Goal: Task Accomplishment & Management: Complete application form

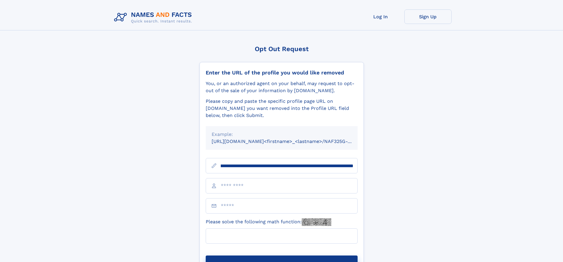
scroll to position [0, 73]
type input "**********"
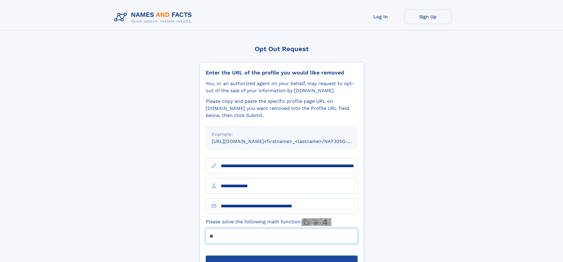
type input "**"
click at [281, 256] on button "Submit Opt Out Request" at bounding box center [282, 265] width 152 height 19
